Goal: Information Seeking & Learning: Learn about a topic

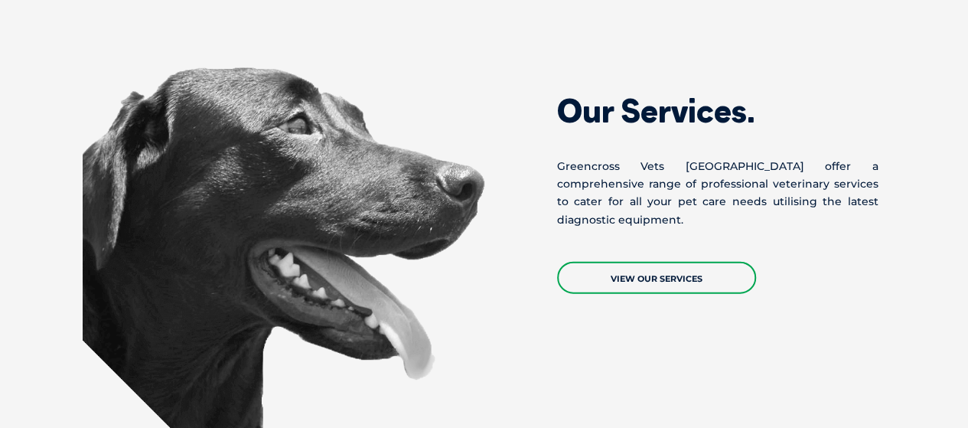
scroll to position [1914, 0]
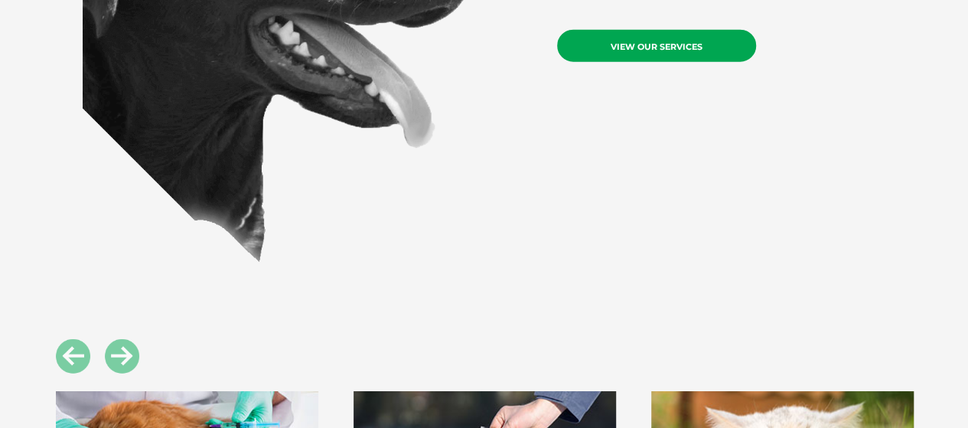
click at [631, 30] on link "View Our Services" at bounding box center [656, 46] width 199 height 32
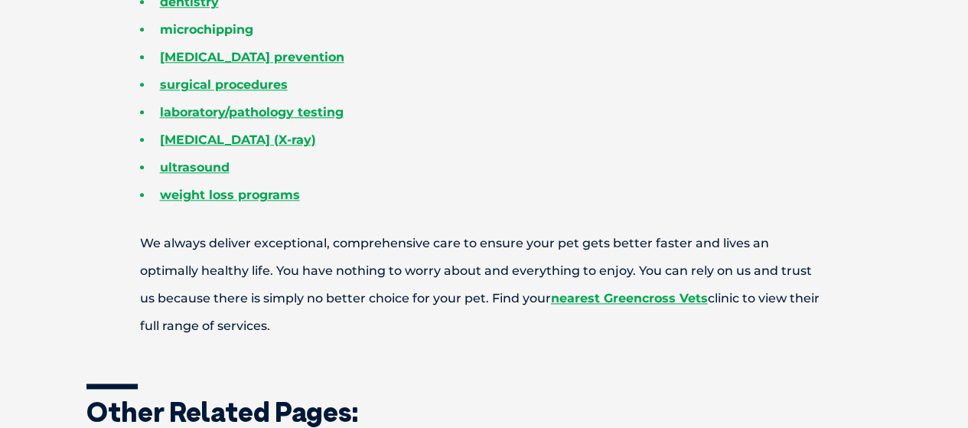
scroll to position [689, 0]
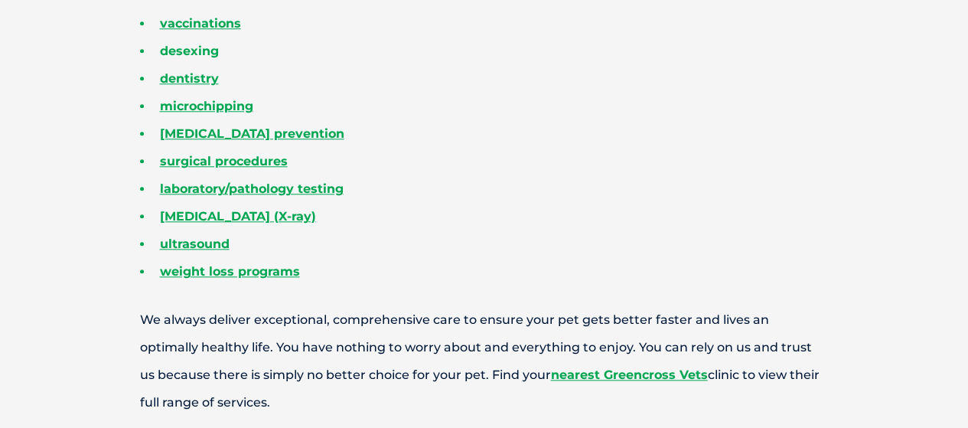
click at [191, 47] on link "desexing" at bounding box center [189, 51] width 59 height 15
click at [190, 53] on link "desexing" at bounding box center [189, 51] width 59 height 15
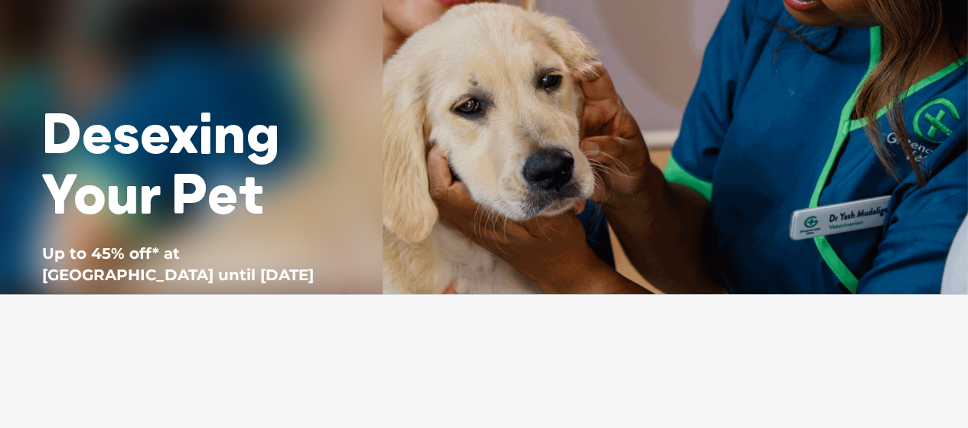
scroll to position [77, 0]
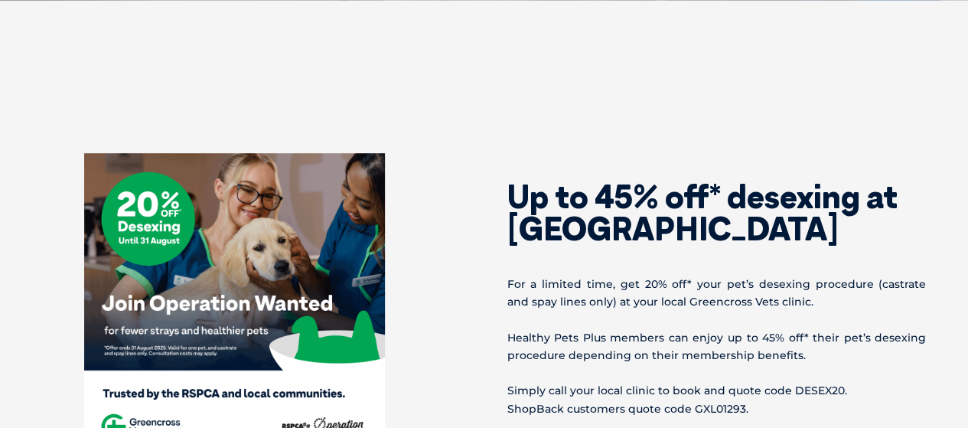
scroll to position [766, 0]
